Goal: Information Seeking & Learning: Understand process/instructions

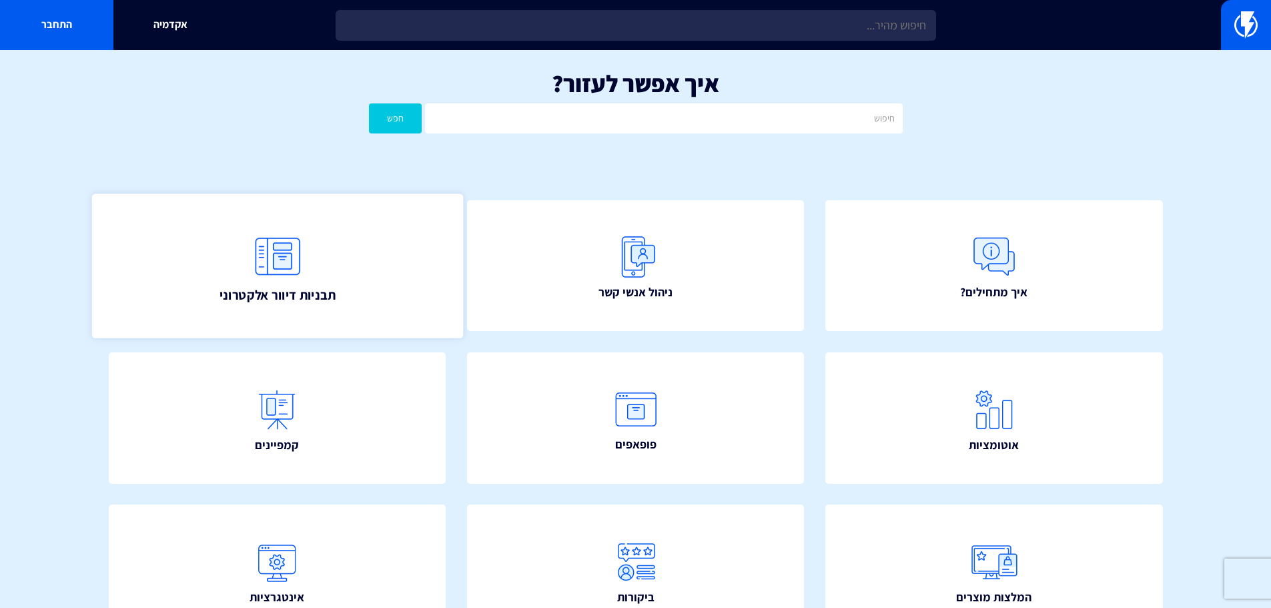
click at [396, 296] on link "תבניות דיוור אלקטרוני" at bounding box center [276, 266] width 371 height 144
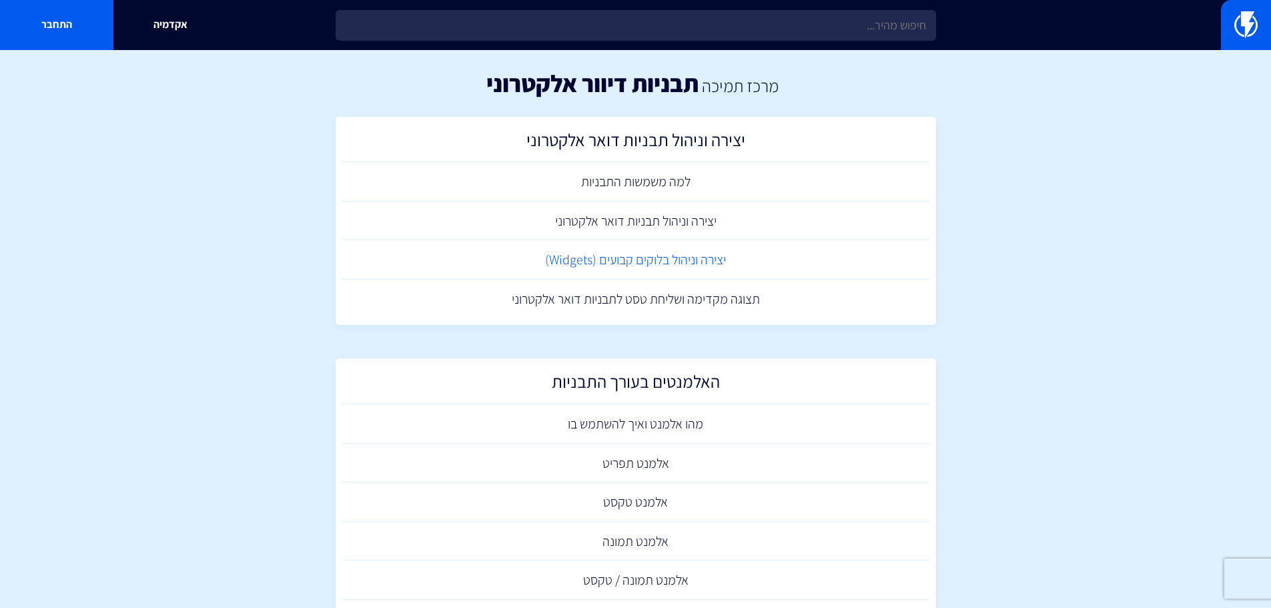
click at [653, 262] on link "יצירה וניהול בלוקים קבועים (Widgets)" at bounding box center [635, 259] width 587 height 39
